Goal: Task Accomplishment & Management: Manage account settings

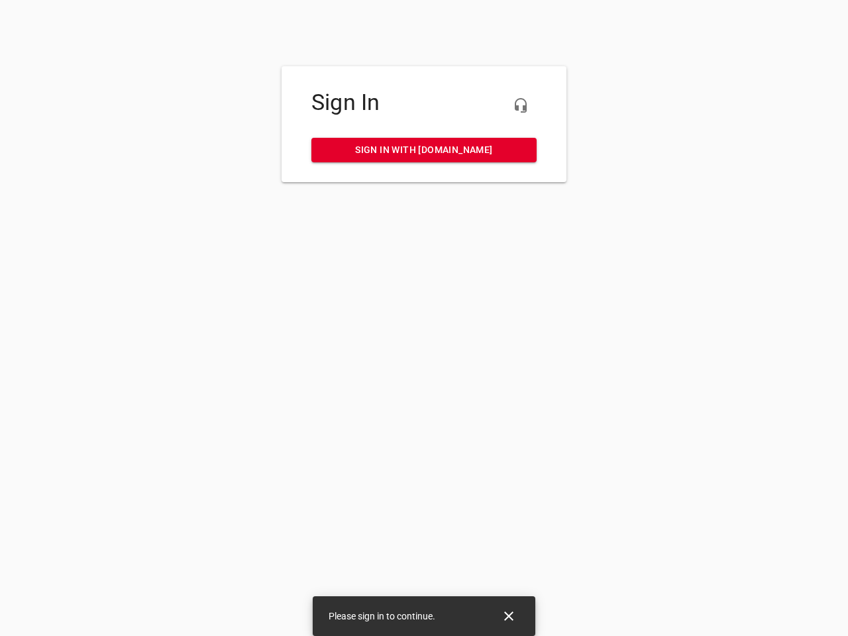
click at [521, 105] on icon "button" at bounding box center [521, 105] width 16 height 16
click at [509, 616] on icon "Close" at bounding box center [508, 615] width 9 height 9
